Goal: Entertainment & Leisure: Consume media (video, audio)

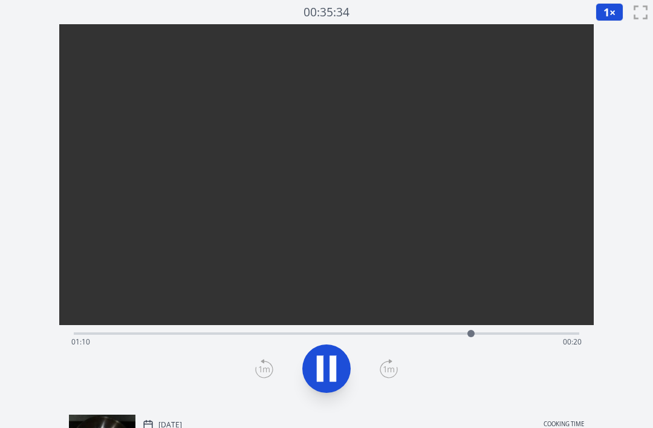
click at [445, 352] on div "Time elapsed: 01:10 Time remaining: 00:20" at bounding box center [326, 341] width 511 height 19
click at [407, 352] on div "Time elapsed: 01:05 Time remaining: 00:25" at bounding box center [326, 341] width 511 height 19
click at [373, 339] on div "Time elapsed: 00:58 Time remaining: 00:32" at bounding box center [327, 332] width 506 height 15
click at [220, 339] on div "Time elapsed: 01:02 Time remaining: 00:28" at bounding box center [327, 332] width 506 height 15
click at [172, 292] on video at bounding box center [326, 157] width 535 height 267
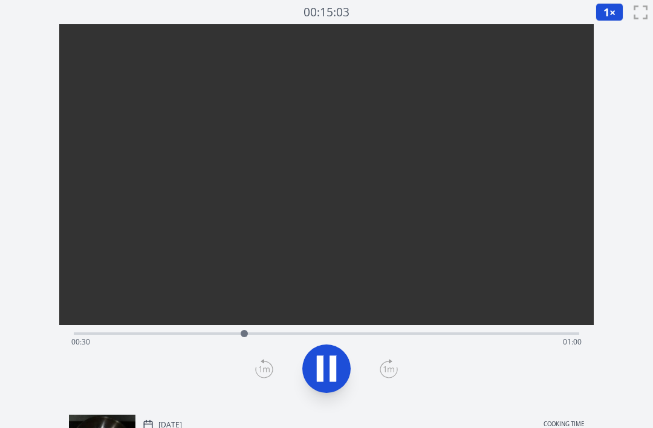
click at [155, 352] on div "Time elapsed: 00:30 Time remaining: 01:00" at bounding box center [326, 341] width 511 height 19
click at [327, 385] on icon at bounding box center [327, 369] width 34 height 34
click at [324, 381] on icon at bounding box center [327, 368] width 20 height 25
click at [326, 385] on icon at bounding box center [327, 369] width 34 height 34
click at [335, 385] on icon at bounding box center [327, 369] width 34 height 34
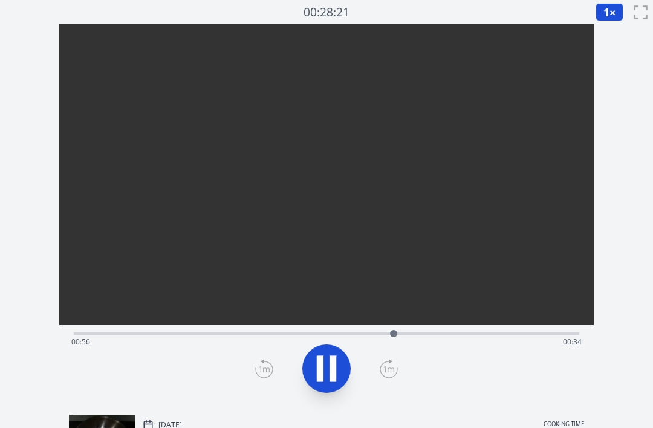
click at [330, 382] on icon at bounding box center [333, 369] width 7 height 26
click at [351, 352] on div "Time elapsed: 00:57 Time remaining: 00:33" at bounding box center [326, 341] width 511 height 19
click at [329, 381] on icon at bounding box center [327, 368] width 20 height 25
click at [330, 382] on icon at bounding box center [333, 369] width 7 height 26
click at [329, 385] on icon at bounding box center [327, 369] width 34 height 34
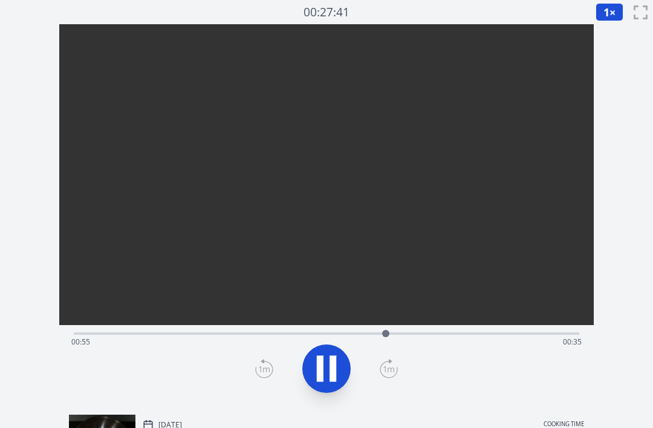
click at [334, 376] on button at bounding box center [327, 368] width 48 height 48
click at [321, 381] on icon at bounding box center [327, 368] width 20 height 25
click at [311, 385] on icon at bounding box center [327, 369] width 34 height 34
click at [319, 381] on icon at bounding box center [327, 368] width 20 height 25
click at [318, 382] on icon at bounding box center [320, 369] width 7 height 26
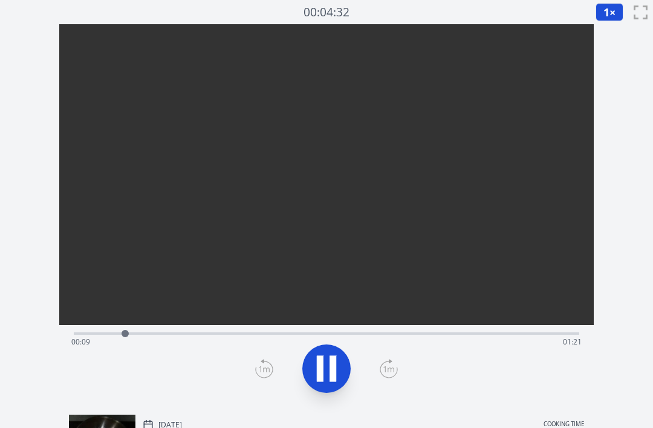
click at [388, 378] on icon at bounding box center [389, 368] width 18 height 19
click at [389, 378] on icon at bounding box center [389, 368] width 18 height 19
click at [319, 382] on icon at bounding box center [320, 369] width 7 height 26
click at [334, 385] on icon at bounding box center [327, 369] width 34 height 34
click at [326, 382] on icon at bounding box center [327, 369] width 34 height 34
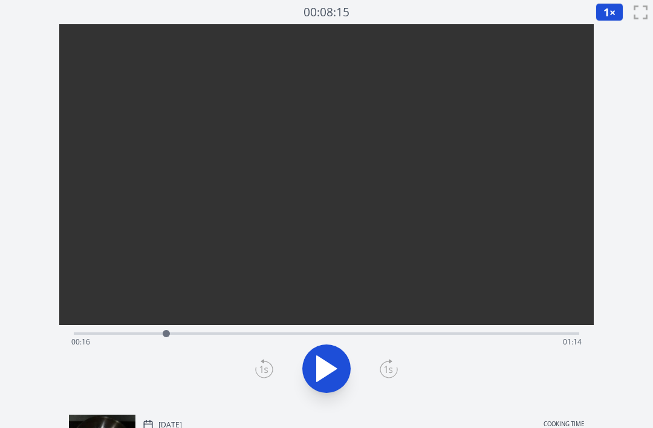
click at [325, 381] on icon at bounding box center [327, 368] width 20 height 25
click at [325, 385] on icon at bounding box center [327, 369] width 34 height 34
click at [322, 385] on icon at bounding box center [327, 369] width 34 height 34
click at [322, 379] on icon at bounding box center [327, 369] width 34 height 34
click at [321, 379] on icon at bounding box center [327, 369] width 34 height 34
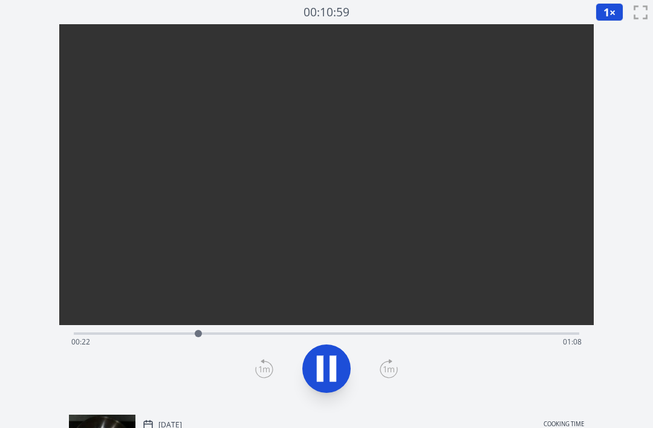
click at [318, 380] on icon at bounding box center [327, 369] width 34 height 34
click at [519, 292] on video at bounding box center [326, 157] width 535 height 267
click at [503, 352] on div "Time elapsed: 00:22 Time remaining: 01:08" at bounding box center [326, 341] width 511 height 19
click at [540, 352] on div "Time elapsed: 01:13 Time remaining: 00:17" at bounding box center [326, 341] width 511 height 19
click at [290, 352] on div "Time elapsed: 01:19 Time remaining: 00:11" at bounding box center [326, 341] width 511 height 19
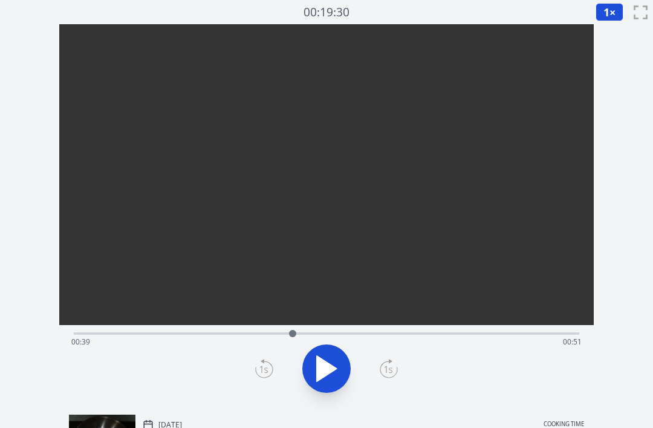
click at [541, 352] on div "Time elapsed: 00:39 Time remaining: 00:51" at bounding box center [326, 341] width 511 height 19
click at [315, 385] on icon at bounding box center [327, 369] width 34 height 34
click at [250, 339] on div "Time elapsed: 01:20 Time remaining: 00:10" at bounding box center [327, 332] width 506 height 15
click at [226, 352] on div "Time elapsed: 00:33 Time remaining: 00:57" at bounding box center [326, 341] width 511 height 19
click at [168, 352] on div "Time elapsed: 00:29 Time remaining: 01:01" at bounding box center [326, 341] width 511 height 19
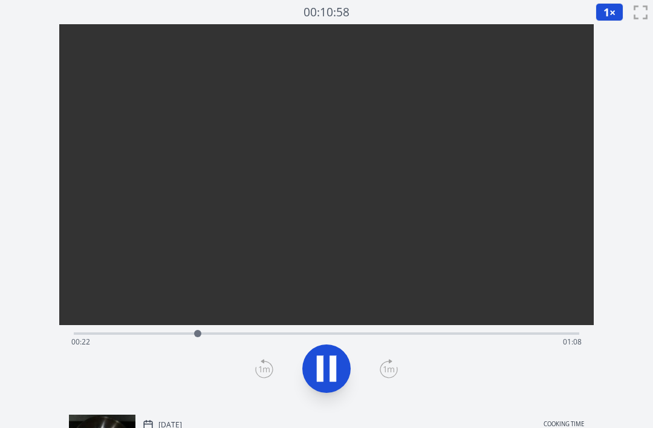
click at [347, 393] on button at bounding box center [327, 368] width 48 height 48
click at [343, 379] on icon at bounding box center [327, 369] width 34 height 34
click at [310, 385] on icon at bounding box center [327, 369] width 34 height 34
click at [523, 352] on div "Time elapsed: 00:23 Time remaining: 01:07" at bounding box center [326, 341] width 511 height 19
click at [552, 352] on div "Time elapsed: 01:16 Time remaining: 00:14" at bounding box center [326, 341] width 511 height 19
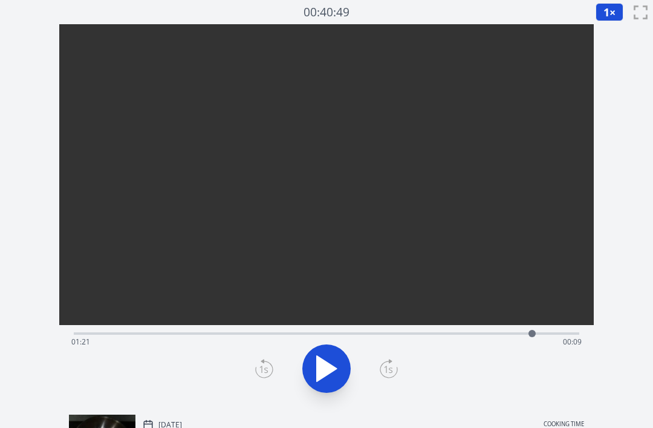
click at [580, 352] on div "Time elapsed: 01:21 Time remaining: 00:09" at bounding box center [326, 341] width 511 height 19
click at [180, 352] on div "Time elapsed: 01:26 Time remaining: 00:04" at bounding box center [326, 341] width 511 height 19
click at [222, 339] on div "Time elapsed: 00:21 Time remaining: 01:09" at bounding box center [327, 332] width 506 height 15
click at [330, 381] on icon at bounding box center [327, 368] width 20 height 25
click at [320, 382] on icon at bounding box center [320, 369] width 7 height 26
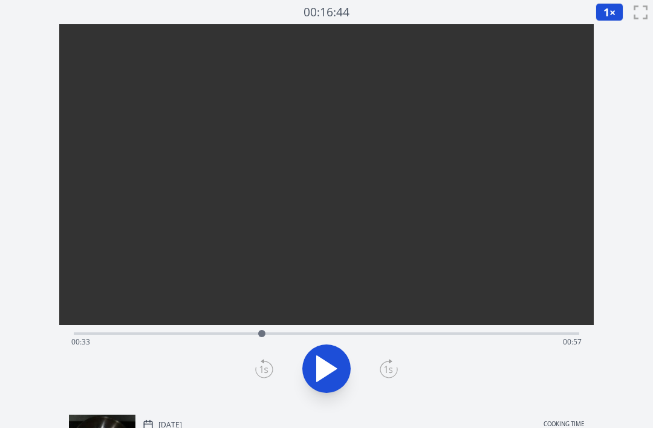
click at [413, 352] on div "Time elapsed: 00:33 Time remaining: 00:57" at bounding box center [326, 341] width 511 height 19
click at [319, 381] on icon at bounding box center [327, 368] width 20 height 25
click at [324, 339] on div "Time elapsed: 01:04 Time remaining: 00:26" at bounding box center [327, 332] width 506 height 15
click at [270, 339] on div "Time elapsed: 00:45 Time remaining: 00:45" at bounding box center [327, 332] width 506 height 15
click at [335, 382] on icon at bounding box center [333, 369] width 7 height 26
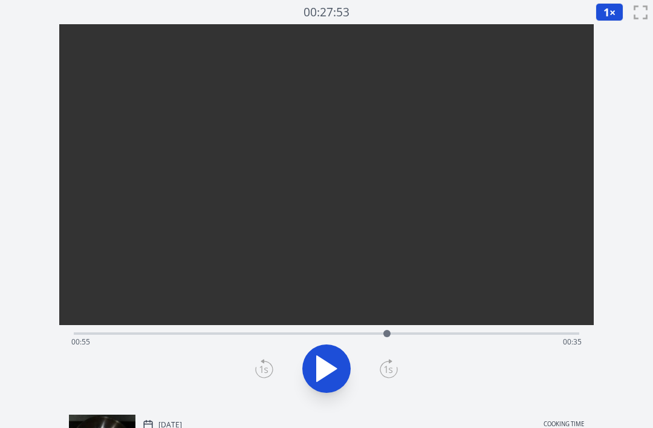
click at [192, 339] on div "Time elapsed: 00:55 Time remaining: 00:35" at bounding box center [327, 332] width 506 height 15
click at [156, 352] on div "Time elapsed: 00:23 Time remaining: 01:07" at bounding box center [326, 341] width 511 height 19
click at [326, 381] on icon at bounding box center [327, 368] width 20 height 25
click at [325, 385] on icon at bounding box center [327, 369] width 34 height 34
click at [323, 381] on icon at bounding box center [327, 368] width 20 height 25
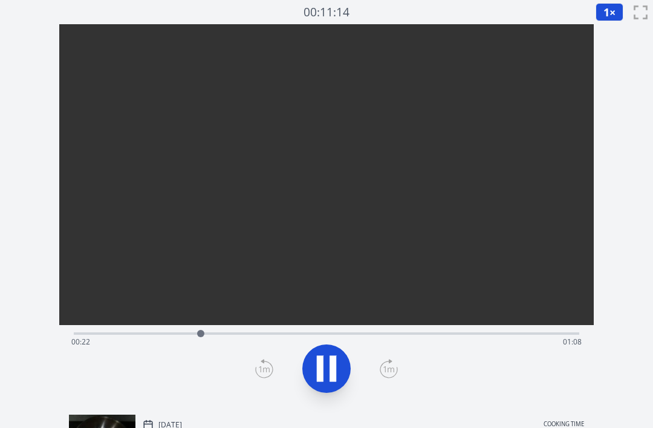
click at [330, 385] on icon at bounding box center [327, 369] width 34 height 34
click at [270, 378] on icon at bounding box center [264, 368] width 18 height 19
click at [258, 378] on icon at bounding box center [264, 368] width 18 height 19
click at [254, 398] on div at bounding box center [327, 368] width 520 height 58
click at [260, 378] on icon at bounding box center [264, 368] width 18 height 19
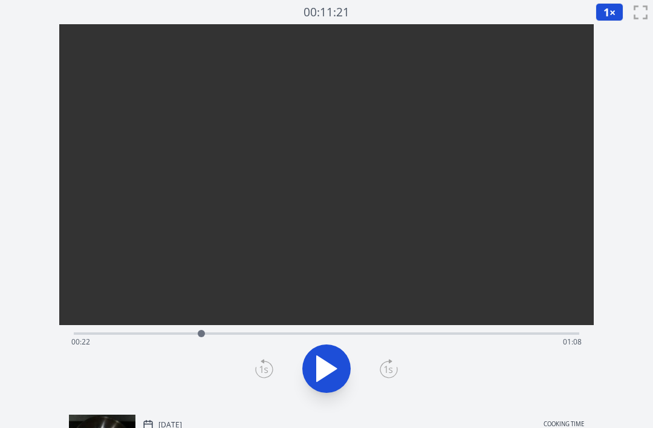
click at [264, 378] on icon at bounding box center [264, 368] width 18 height 19
click at [260, 378] on icon at bounding box center [264, 368] width 18 height 19
click at [257, 378] on icon at bounding box center [264, 368] width 18 height 19
click at [255, 378] on icon at bounding box center [264, 368] width 18 height 19
click at [258, 378] on icon at bounding box center [264, 368] width 18 height 19
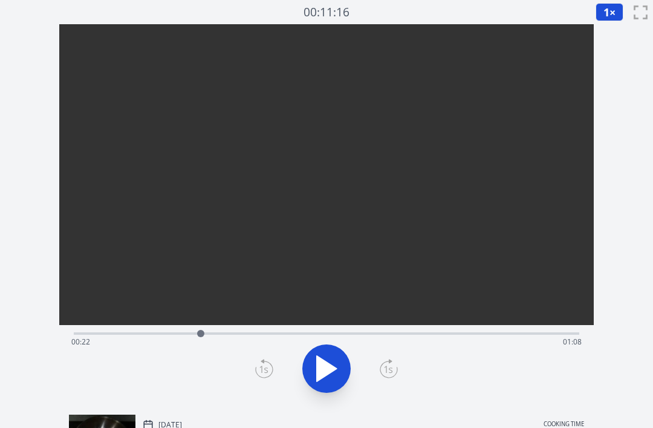
click at [257, 378] on icon at bounding box center [264, 368] width 18 height 19
click at [256, 378] on icon at bounding box center [264, 368] width 18 height 19
click at [253, 398] on div at bounding box center [327, 368] width 520 height 58
click at [249, 398] on div at bounding box center [327, 368] width 520 height 58
click at [251, 398] on div at bounding box center [327, 368] width 520 height 58
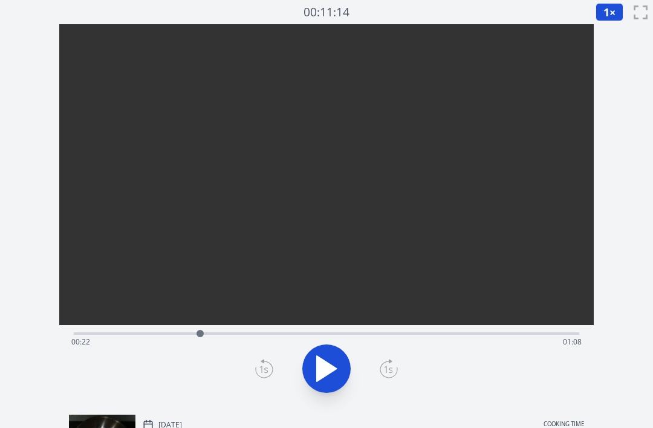
click at [249, 398] on div at bounding box center [327, 368] width 520 height 58
click at [255, 378] on icon at bounding box center [264, 368] width 18 height 19
click at [332, 385] on icon at bounding box center [327, 369] width 34 height 34
click at [330, 385] on icon at bounding box center [327, 369] width 34 height 34
click at [325, 381] on icon at bounding box center [327, 368] width 20 height 25
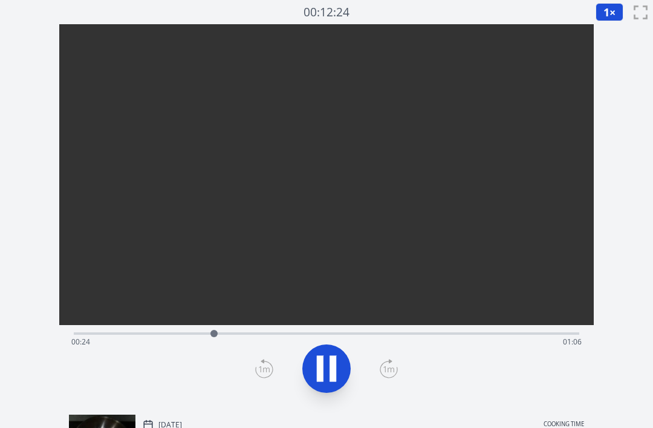
click at [319, 382] on icon at bounding box center [320, 369] width 7 height 26
click at [467, 352] on div "Time elapsed: 00:25 Time remaining: 01:05" at bounding box center [326, 341] width 511 height 19
click at [330, 385] on icon at bounding box center [327, 369] width 34 height 34
click at [339, 382] on icon at bounding box center [327, 369] width 34 height 34
click at [401, 352] on div "Time elapsed: 01:08 Time remaining: 00:22" at bounding box center [326, 341] width 511 height 19
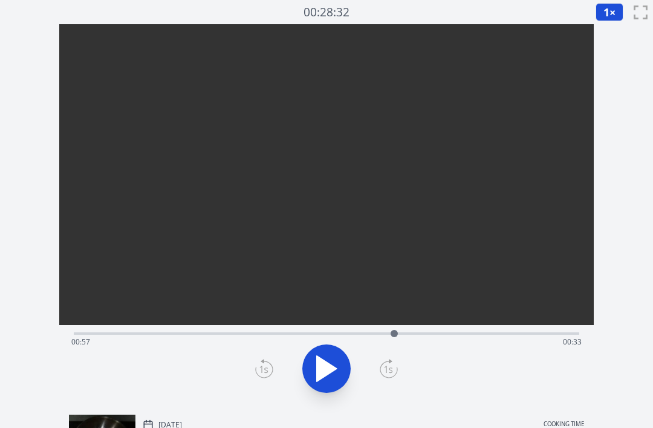
click at [338, 385] on icon at bounding box center [327, 369] width 34 height 34
click at [445, 352] on div "Time elapsed: 00:58 Time remaining: 00:32" at bounding box center [326, 341] width 511 height 19
click at [477, 339] on div "Time elapsed: 01:05 Time remaining: 00:25" at bounding box center [327, 332] width 506 height 15
click at [341, 384] on icon at bounding box center [327, 369] width 34 height 34
click at [421, 352] on div "Time elapsed: 01:16 Time remaining: 00:14" at bounding box center [326, 341] width 511 height 19
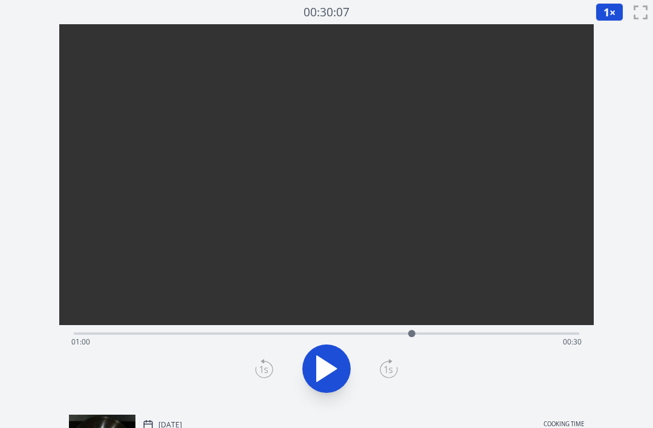
click at [372, 339] on div "Time elapsed: 01:00 Time remaining: 00:30" at bounding box center [327, 332] width 506 height 15
click at [336, 385] on icon at bounding box center [327, 369] width 34 height 34
click at [396, 378] on icon at bounding box center [389, 368] width 18 height 19
click at [389, 378] on icon at bounding box center [389, 368] width 18 height 19
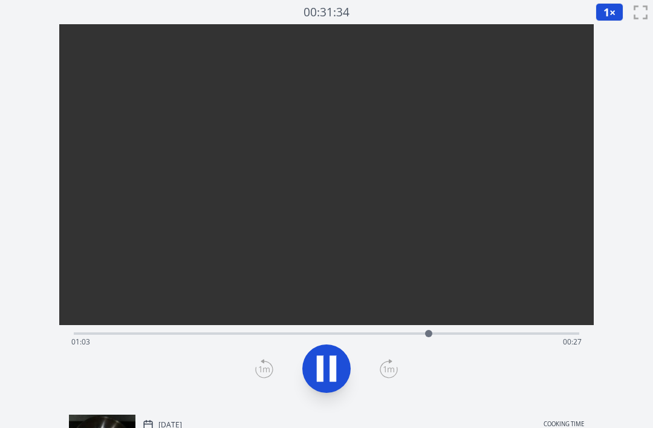
click at [388, 372] on icon at bounding box center [389, 369] width 11 height 6
click at [392, 378] on icon at bounding box center [389, 368] width 18 height 19
click at [341, 379] on icon at bounding box center [327, 369] width 34 height 34
click at [331, 385] on icon at bounding box center [327, 369] width 34 height 34
click at [324, 384] on icon at bounding box center [327, 369] width 34 height 34
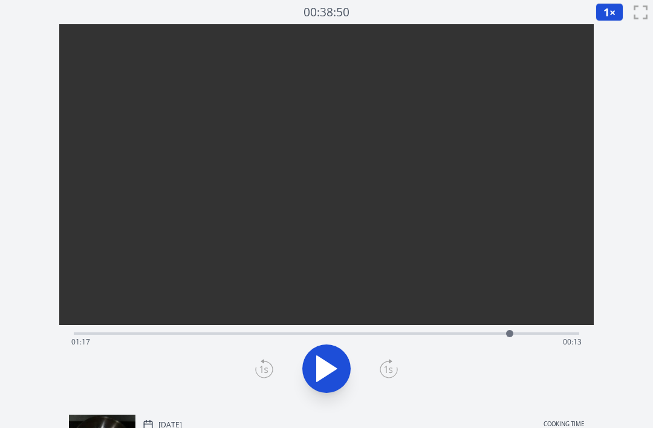
click at [338, 385] on icon at bounding box center [327, 369] width 34 height 34
click at [326, 381] on icon at bounding box center [327, 369] width 34 height 34
click at [429, 352] on div "Time elapsed: 01:22 Time remaining: 00:08" at bounding box center [326, 341] width 511 height 19
click at [386, 352] on div "Time elapsed: 01:01 Time remaining: 00:29" at bounding box center [326, 341] width 511 height 19
click at [381, 378] on icon at bounding box center [389, 369] width 17 height 16
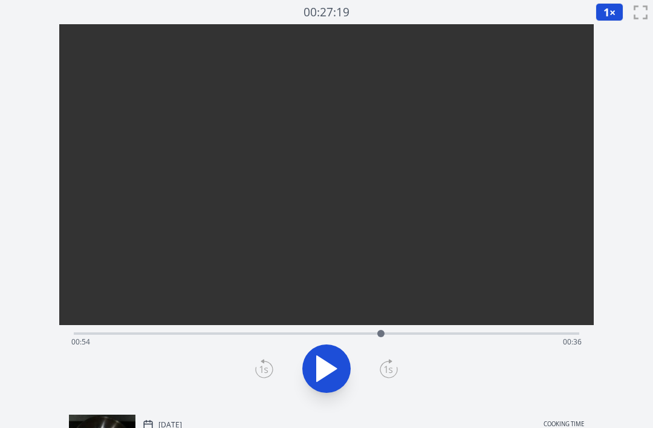
click at [339, 385] on icon at bounding box center [327, 369] width 34 height 34
click at [324, 385] on icon at bounding box center [327, 369] width 34 height 34
click at [323, 381] on icon at bounding box center [327, 368] width 20 height 25
click at [324, 381] on icon at bounding box center [327, 369] width 34 height 34
click at [398, 385] on div at bounding box center [327, 368] width 520 height 58
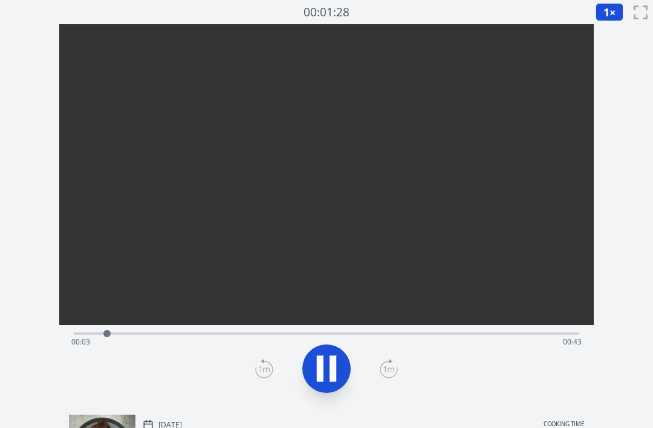
click at [390, 378] on icon at bounding box center [389, 368] width 18 height 19
click at [399, 385] on div at bounding box center [327, 368] width 520 height 58
click at [386, 378] on icon at bounding box center [389, 368] width 18 height 19
click at [323, 382] on icon at bounding box center [320, 369] width 7 height 26
